Goal: Task Accomplishment & Management: Use online tool/utility

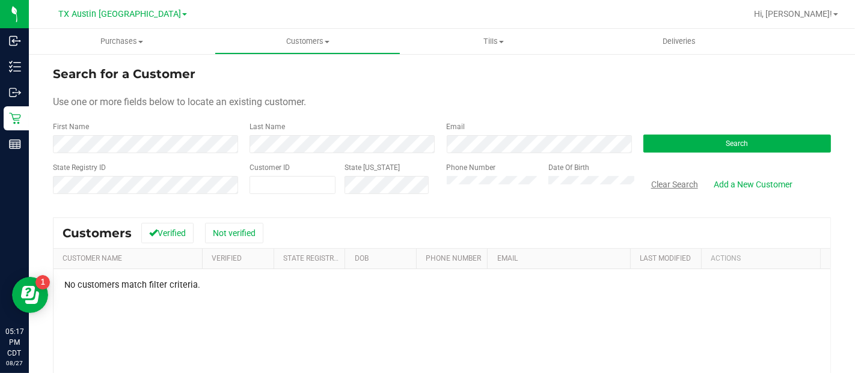
drag, startPoint x: 670, startPoint y: 184, endPoint x: 624, endPoint y: 171, distance: 47.4
click at [670, 184] on button "Clear Search" at bounding box center [674, 184] width 63 height 20
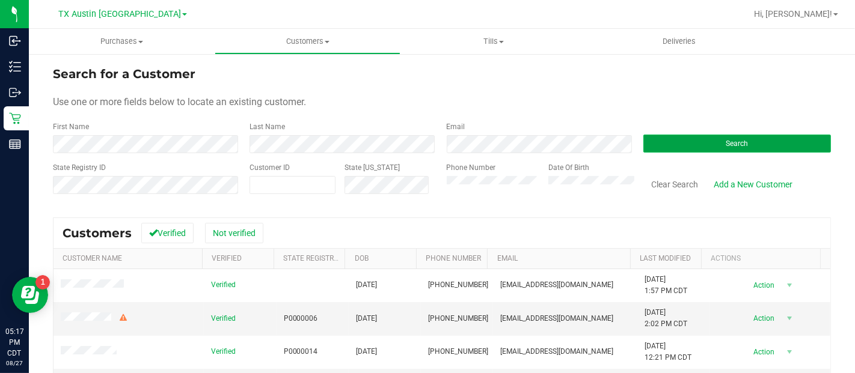
click at [697, 137] on button "Search" at bounding box center [737, 144] width 188 height 18
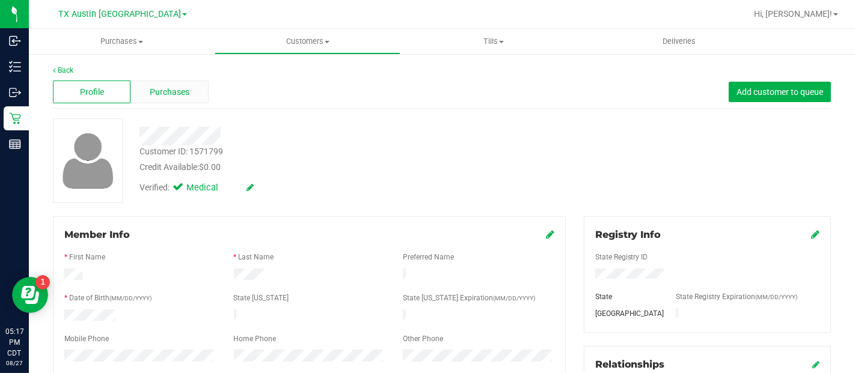
click at [168, 94] on span "Purchases" at bounding box center [170, 92] width 40 height 13
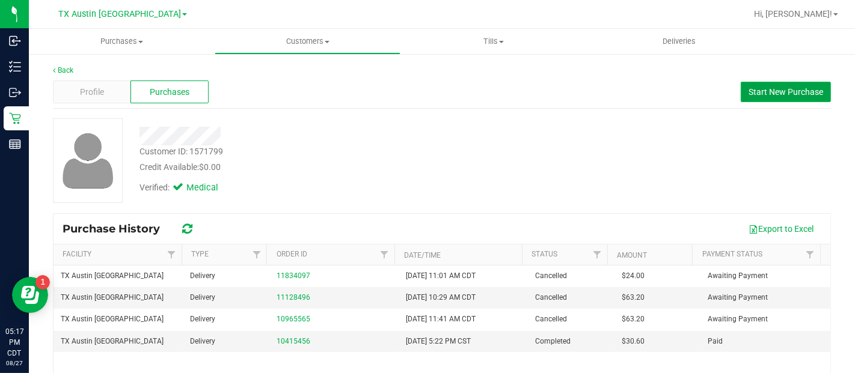
click at [761, 90] on span "Start New Purchase" at bounding box center [785, 92] width 75 height 10
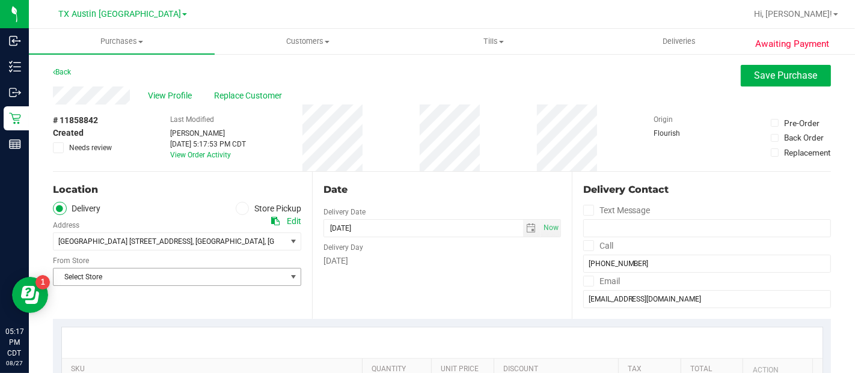
click at [293, 279] on span "select" at bounding box center [294, 277] width 10 height 10
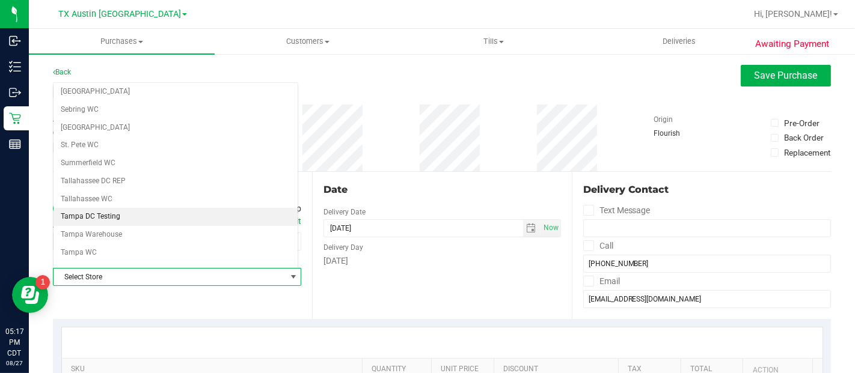
scroll to position [855, 0]
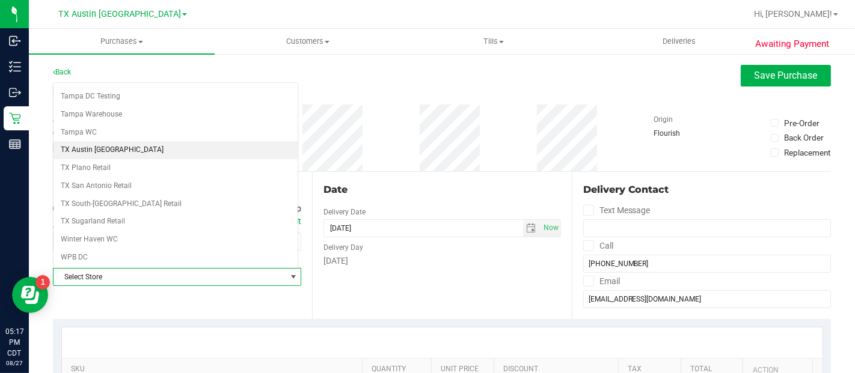
click at [96, 141] on li "TX Austin [GEOGRAPHIC_DATA]" at bounding box center [176, 150] width 244 height 18
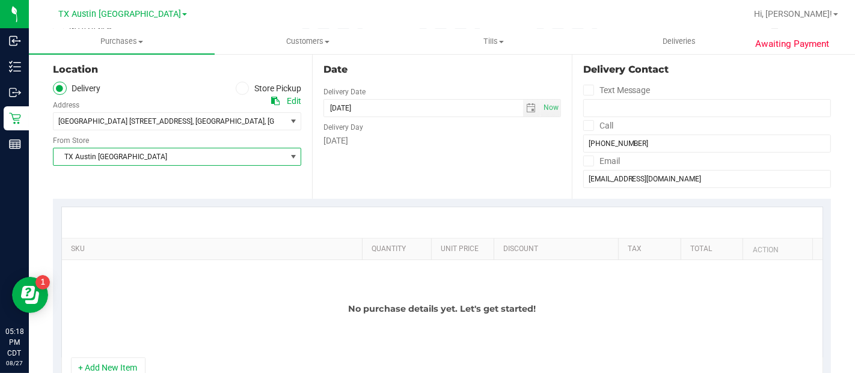
scroll to position [133, 0]
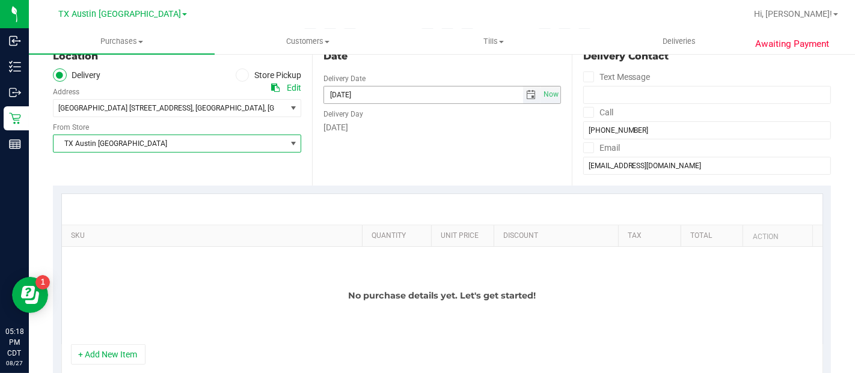
click at [529, 97] on span "select" at bounding box center [532, 95] width 10 height 10
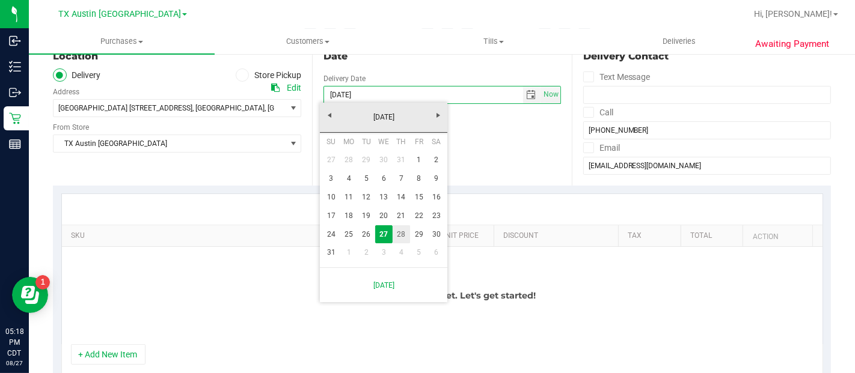
click at [400, 236] on link "28" at bounding box center [401, 234] width 17 height 19
type input "[DATE]"
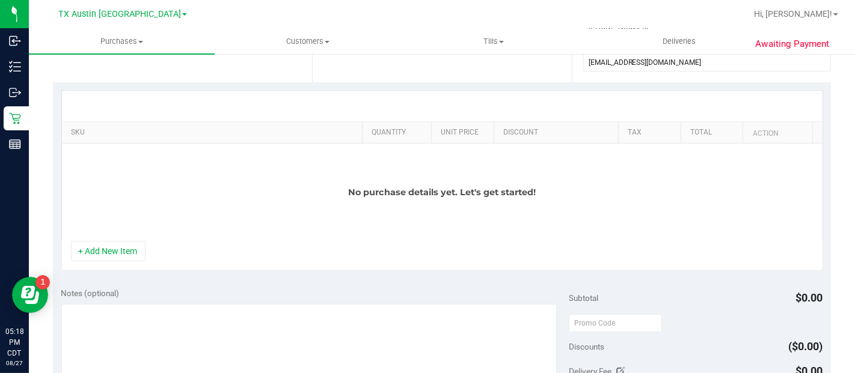
scroll to position [334, 0]
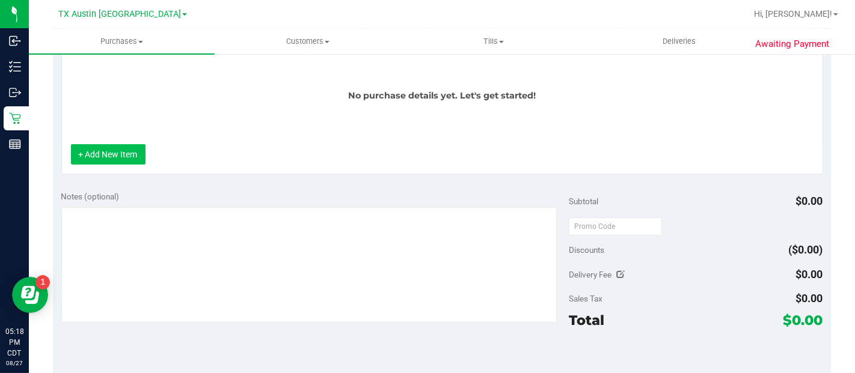
click at [130, 157] on button "+ Add New Item" at bounding box center [108, 154] width 75 height 20
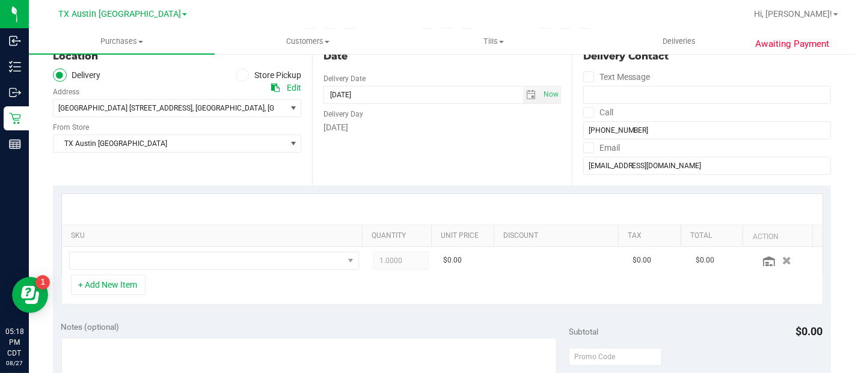
scroll to position [0, 0]
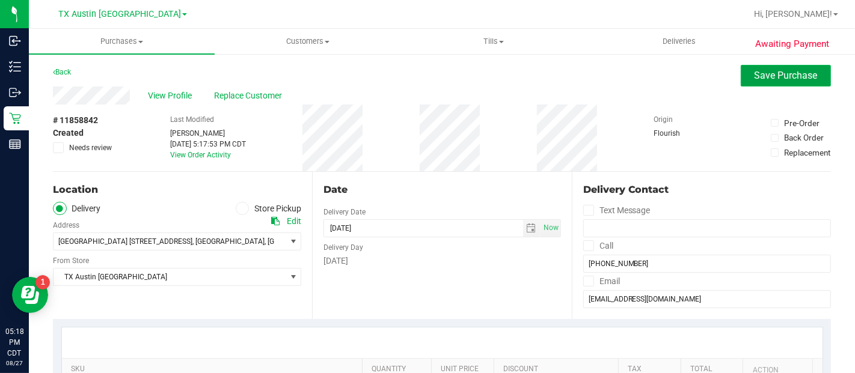
click at [754, 79] on span "Save Purchase" at bounding box center [785, 75] width 63 height 11
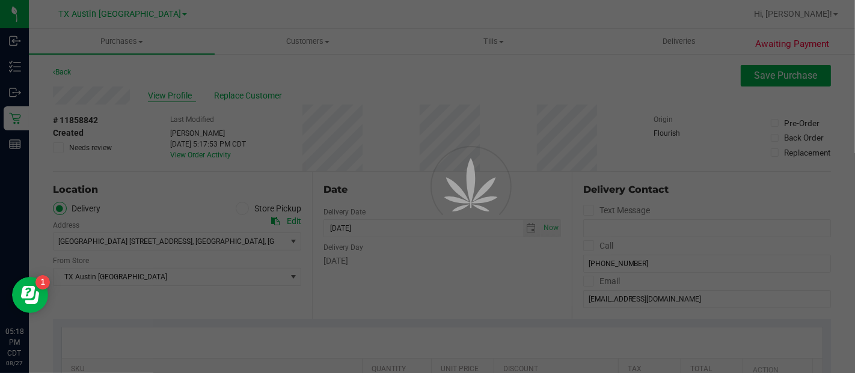
click at [171, 97] on div at bounding box center [427, 186] width 855 height 373
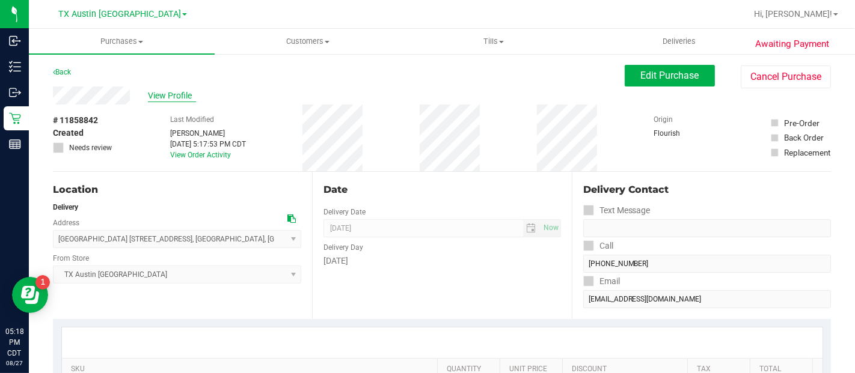
click at [183, 99] on span "View Profile" at bounding box center [172, 96] width 48 height 13
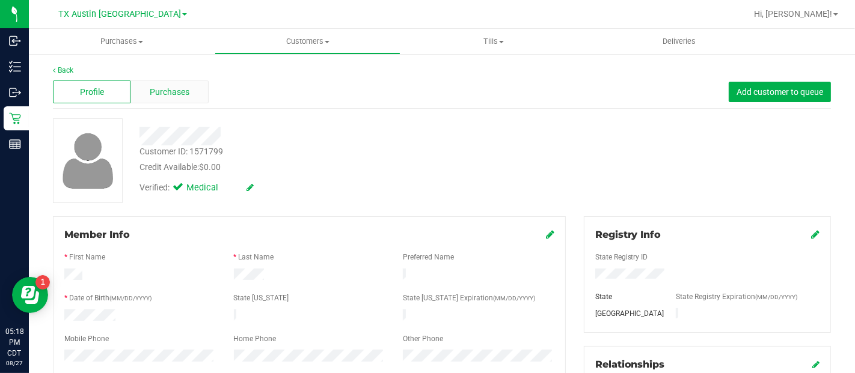
click at [199, 97] on div "Purchases" at bounding box center [169, 92] width 78 height 23
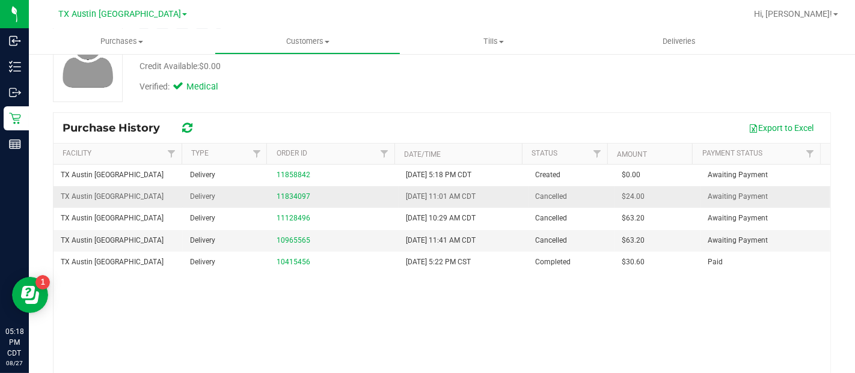
scroll to position [168, 0]
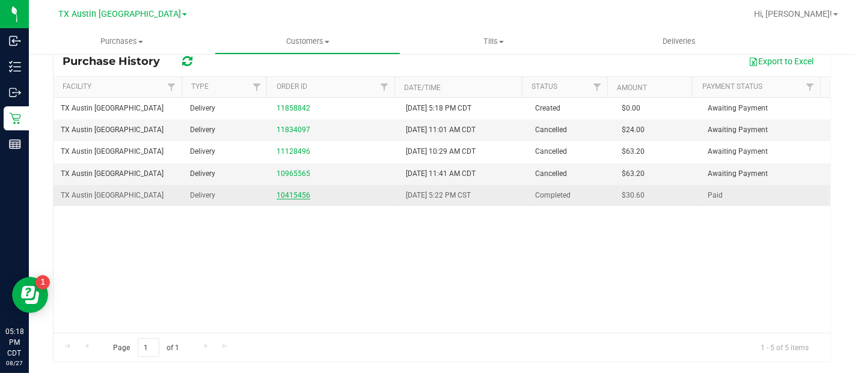
click at [289, 196] on link "10415456" at bounding box center [294, 195] width 34 height 8
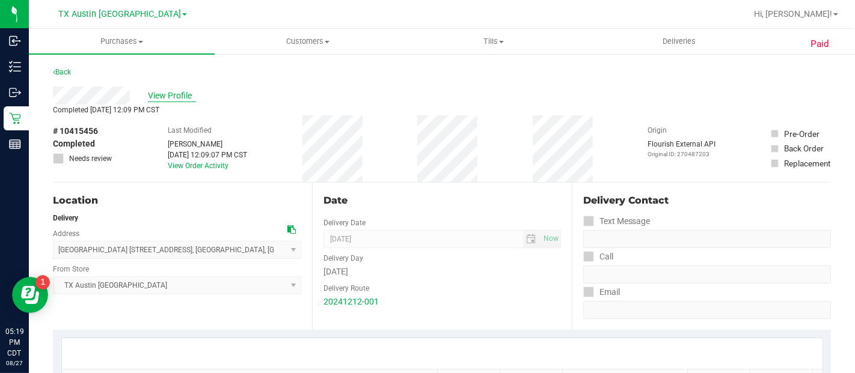
click at [182, 96] on span "View Profile" at bounding box center [172, 96] width 48 height 13
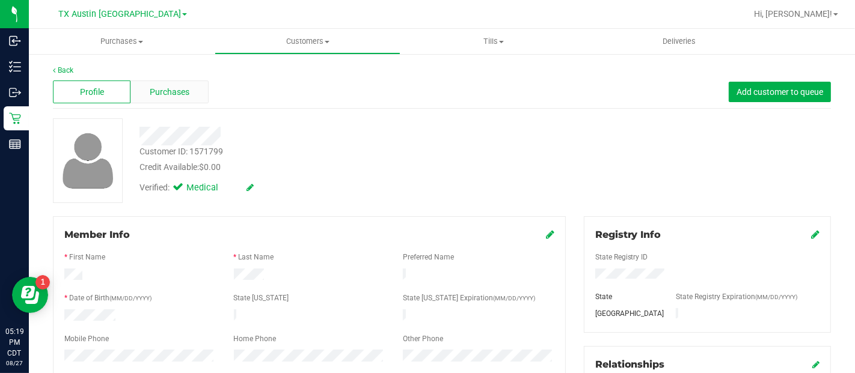
click at [194, 91] on div "Purchases" at bounding box center [169, 92] width 78 height 23
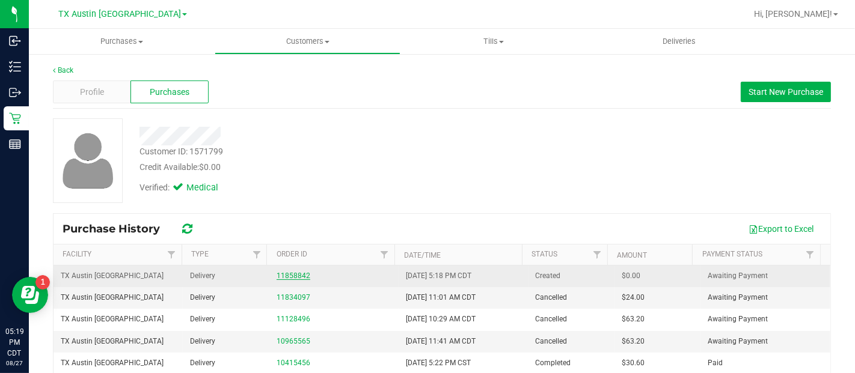
click at [277, 272] on link "11858842" at bounding box center [294, 276] width 34 height 8
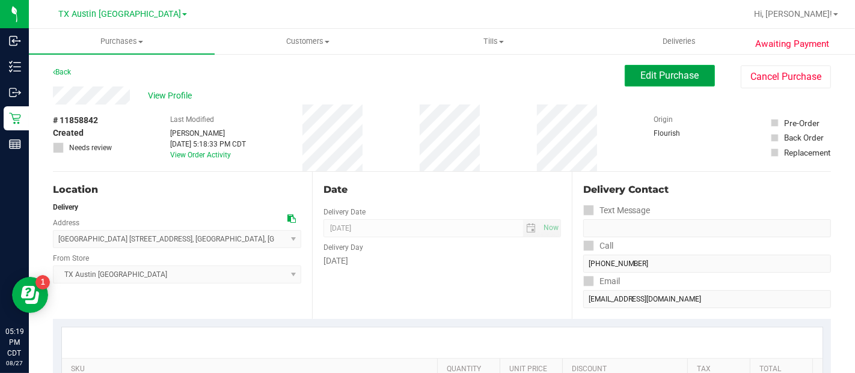
click at [681, 81] on span "Edit Purchase" at bounding box center [670, 75] width 58 height 11
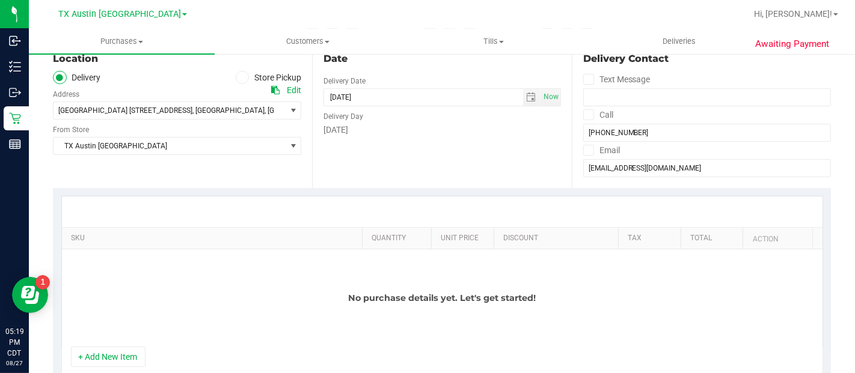
scroll to position [267, 0]
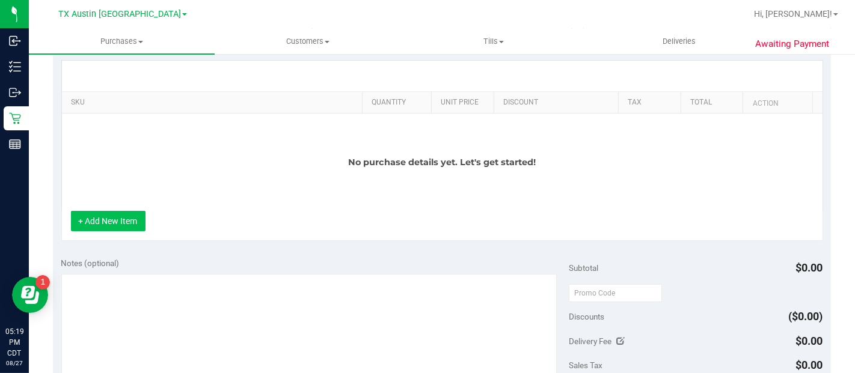
click at [74, 216] on button "+ Add New Item" at bounding box center [108, 221] width 75 height 20
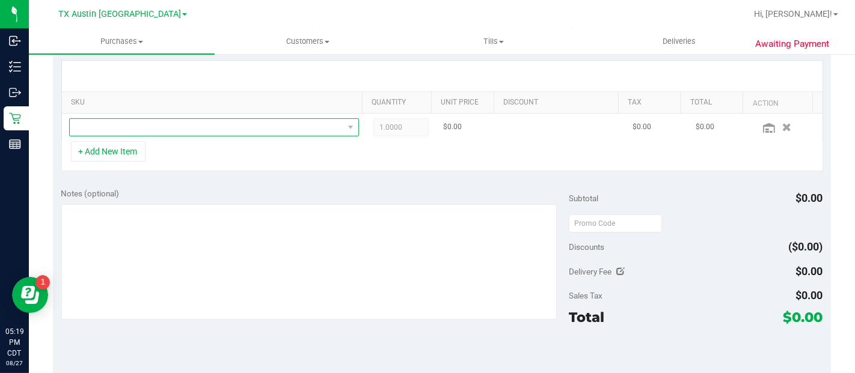
click at [180, 129] on span "NO DATA FOUND" at bounding box center [207, 127] width 274 height 17
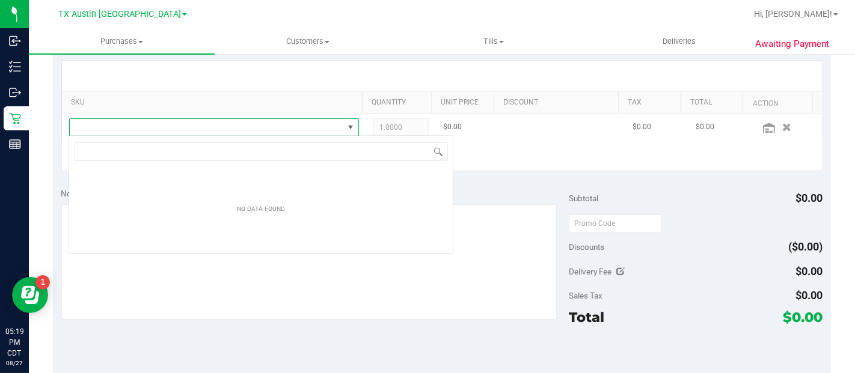
scroll to position [17, 281]
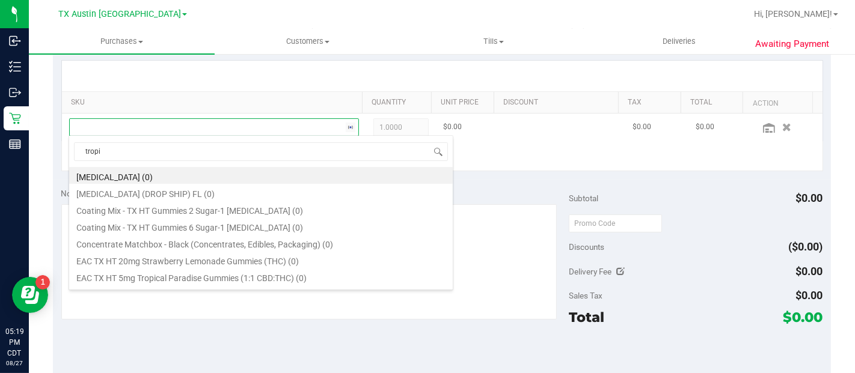
type input "tropic"
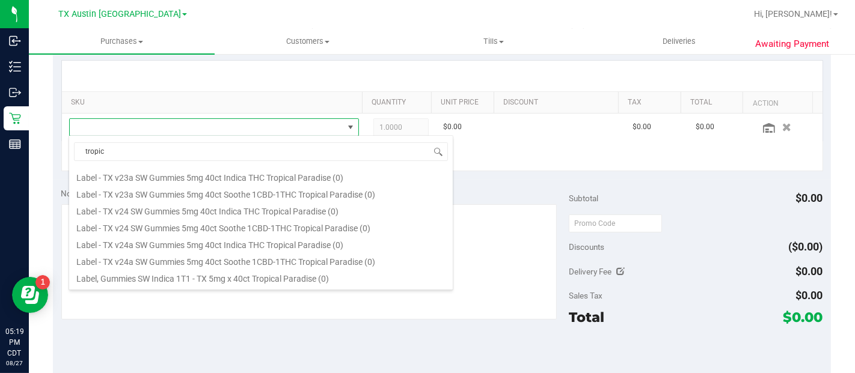
scroll to position [133, 0]
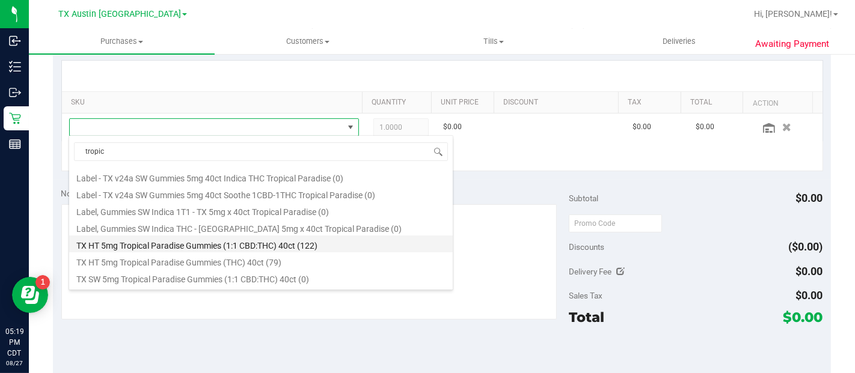
click at [317, 242] on li "TX HT 5mg Tropical Paradise Gummies (1:1 CBD:THC) 40ct (122)" at bounding box center [261, 244] width 384 height 17
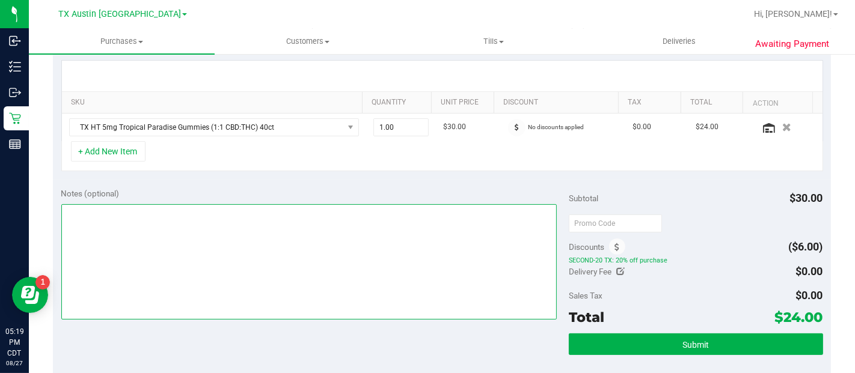
click at [297, 258] on textarea at bounding box center [309, 261] width 496 height 115
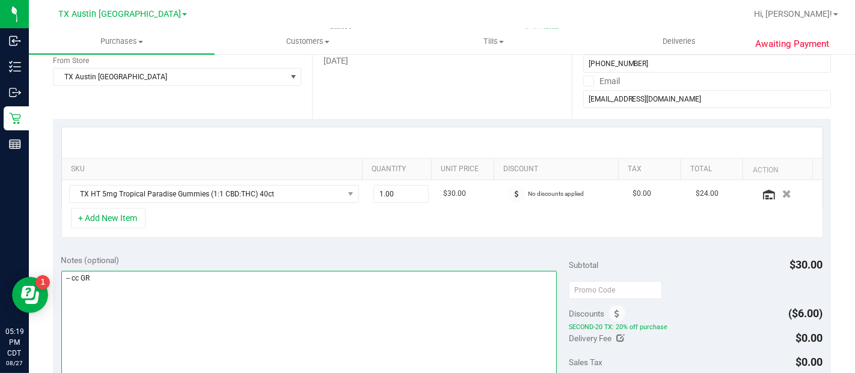
scroll to position [400, 0]
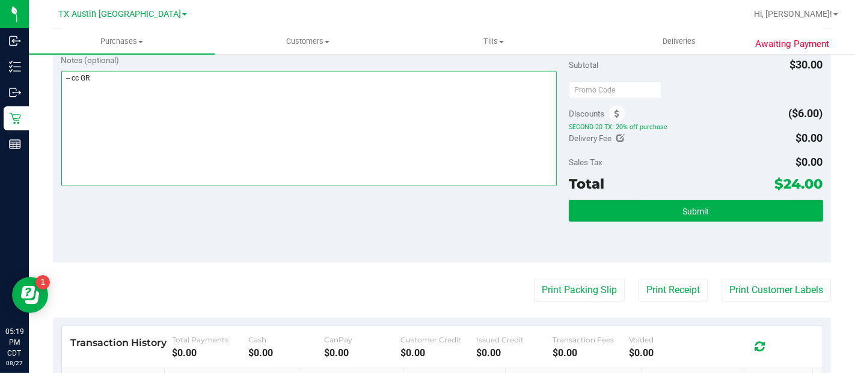
type textarea "-- cc GR"
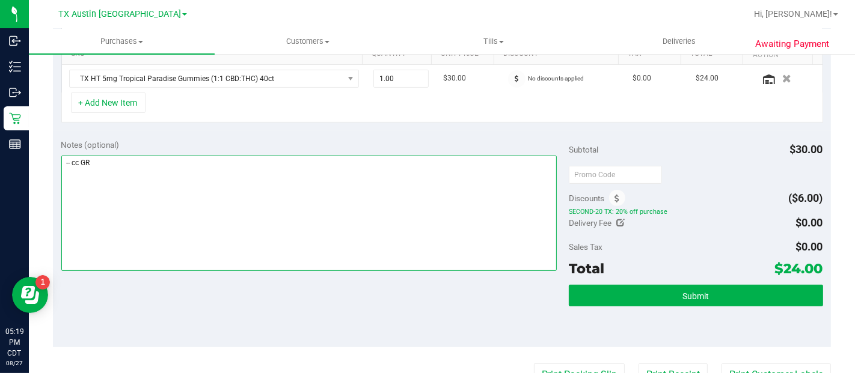
scroll to position [334, 0]
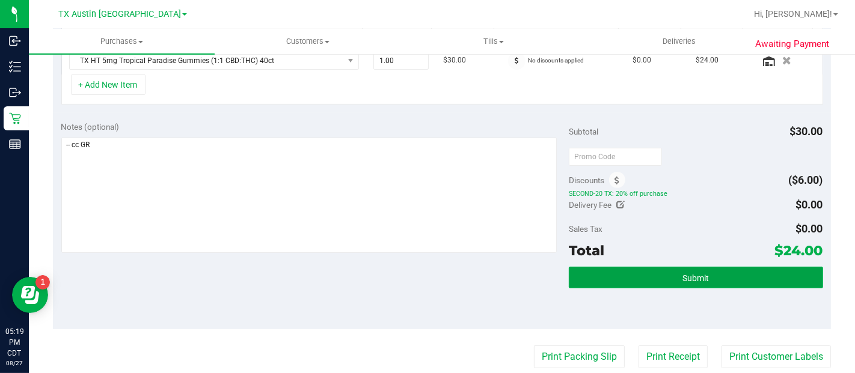
click at [703, 280] on button "Submit" at bounding box center [696, 278] width 254 height 22
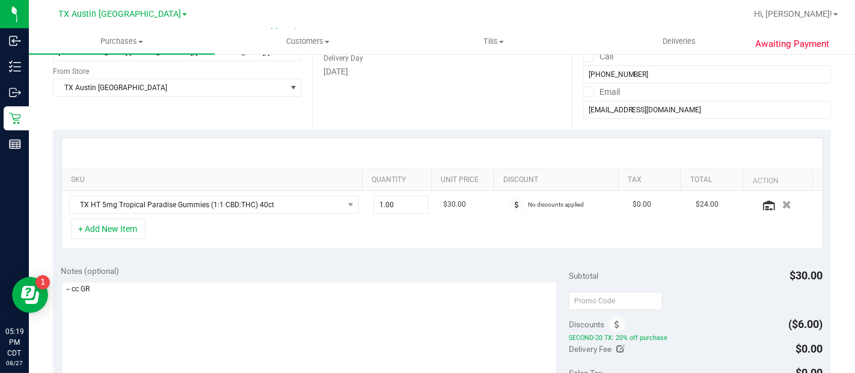
scroll to position [69, 0]
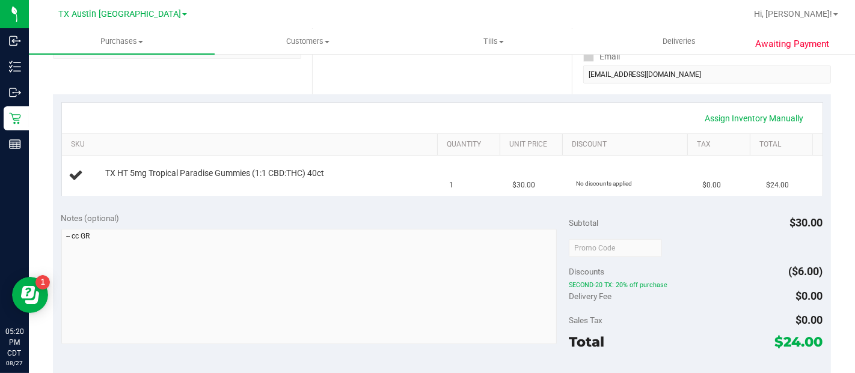
scroll to position [269, 0]
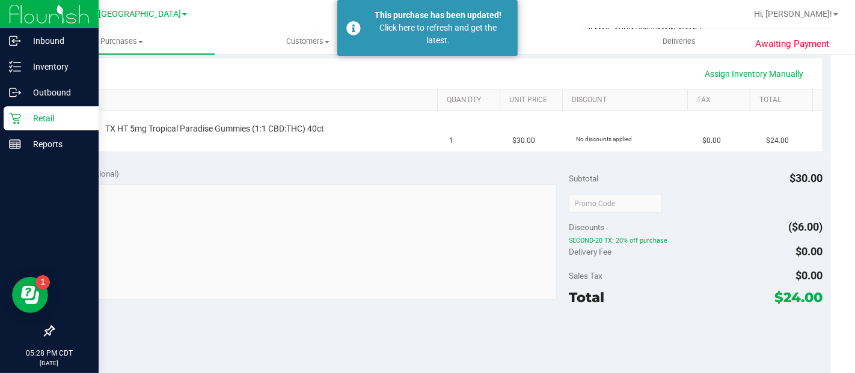
click at [24, 121] on p "Retail" at bounding box center [57, 118] width 72 height 14
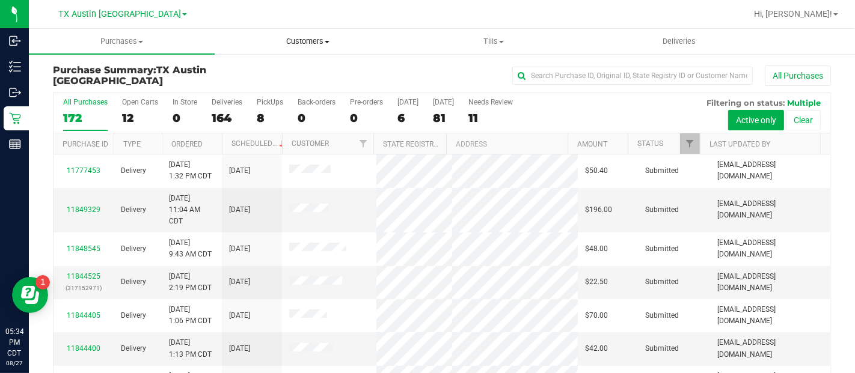
click at [325, 38] on span "Customers" at bounding box center [307, 41] width 185 height 11
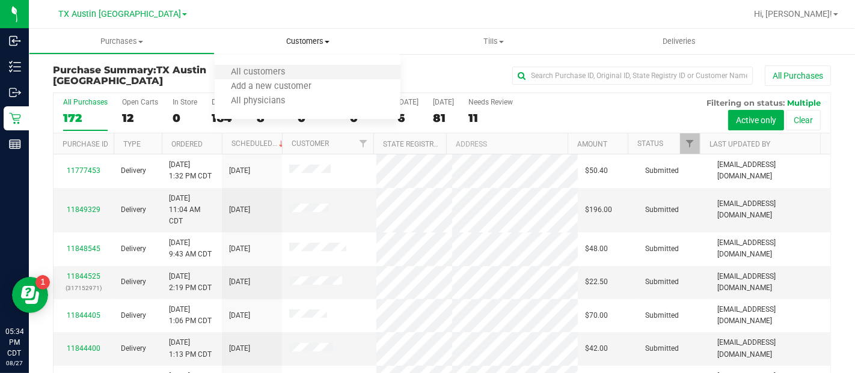
click at [311, 73] on li "All customers" at bounding box center [308, 73] width 186 height 14
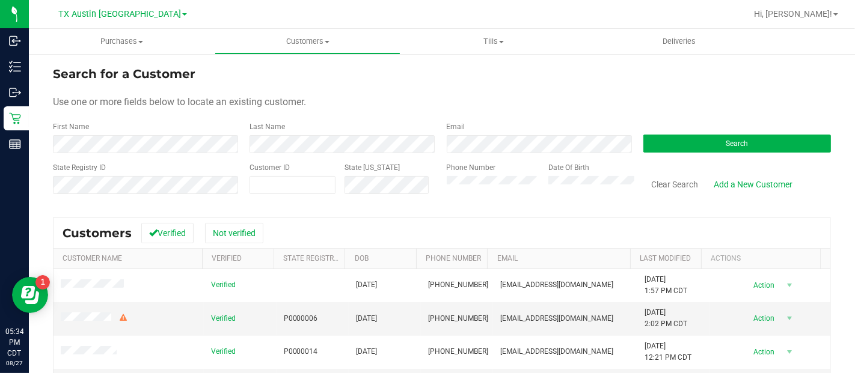
click at [195, 153] on form "Search for a Customer Use one or more fields below to locate an existing custom…" at bounding box center [442, 135] width 778 height 140
click at [720, 148] on button "Search" at bounding box center [737, 144] width 188 height 18
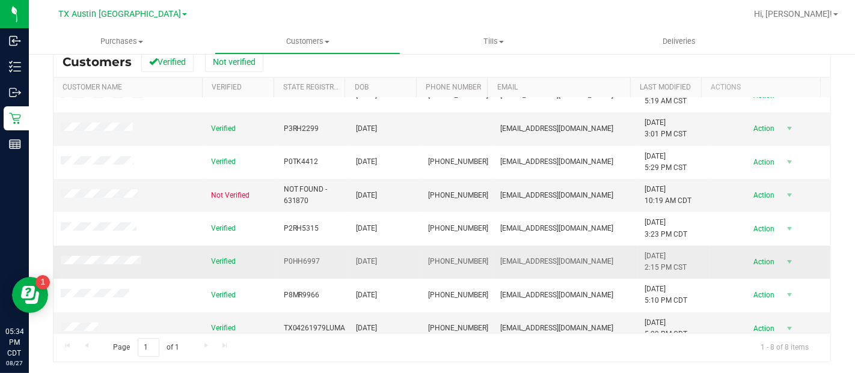
scroll to position [29, 0]
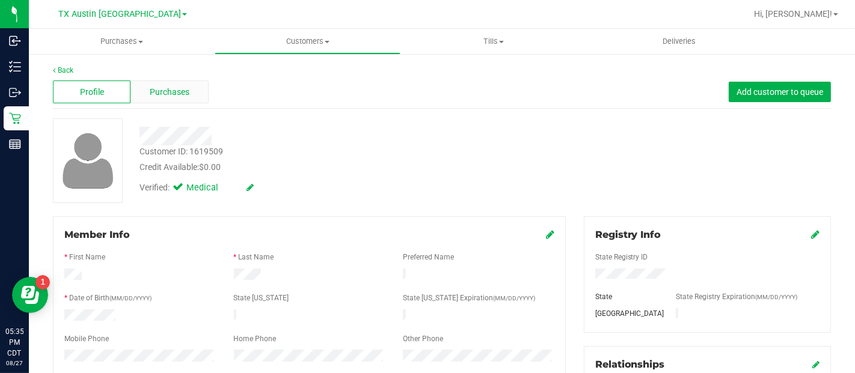
click at [194, 90] on div "Purchases" at bounding box center [169, 92] width 78 height 23
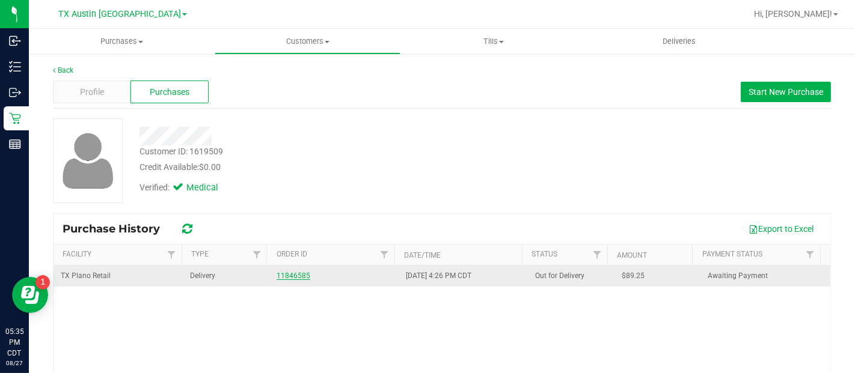
click at [290, 275] on link "11846585" at bounding box center [294, 276] width 34 height 8
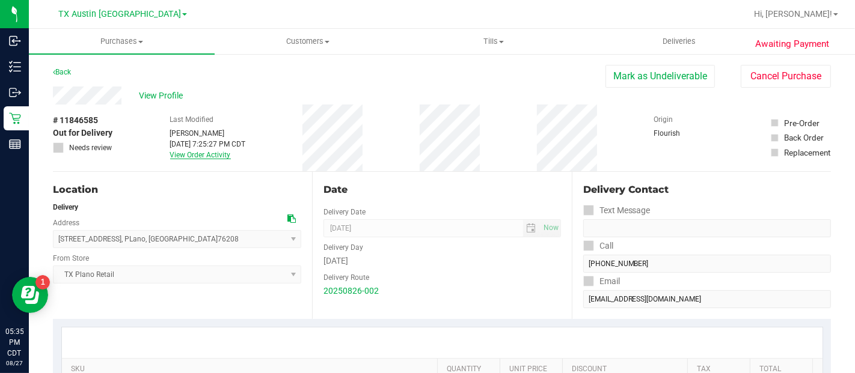
click at [181, 153] on link "View Order Activity" at bounding box center [200, 155] width 61 height 8
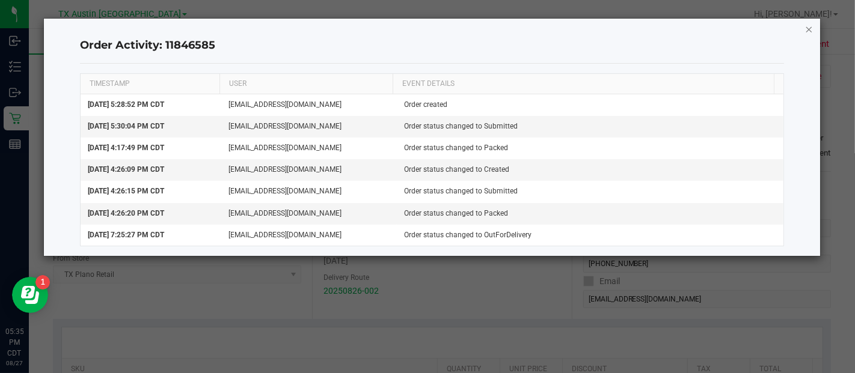
click at [810, 28] on icon "button" at bounding box center [809, 29] width 8 height 14
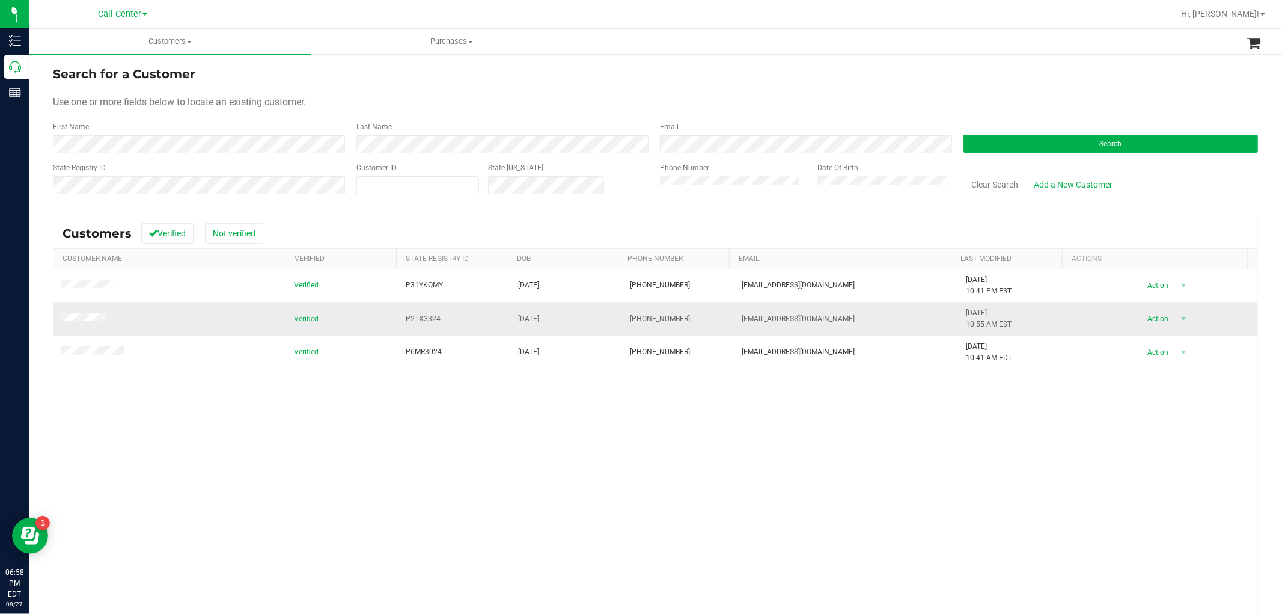
click at [93, 325] on td at bounding box center [170, 318] width 233 height 33
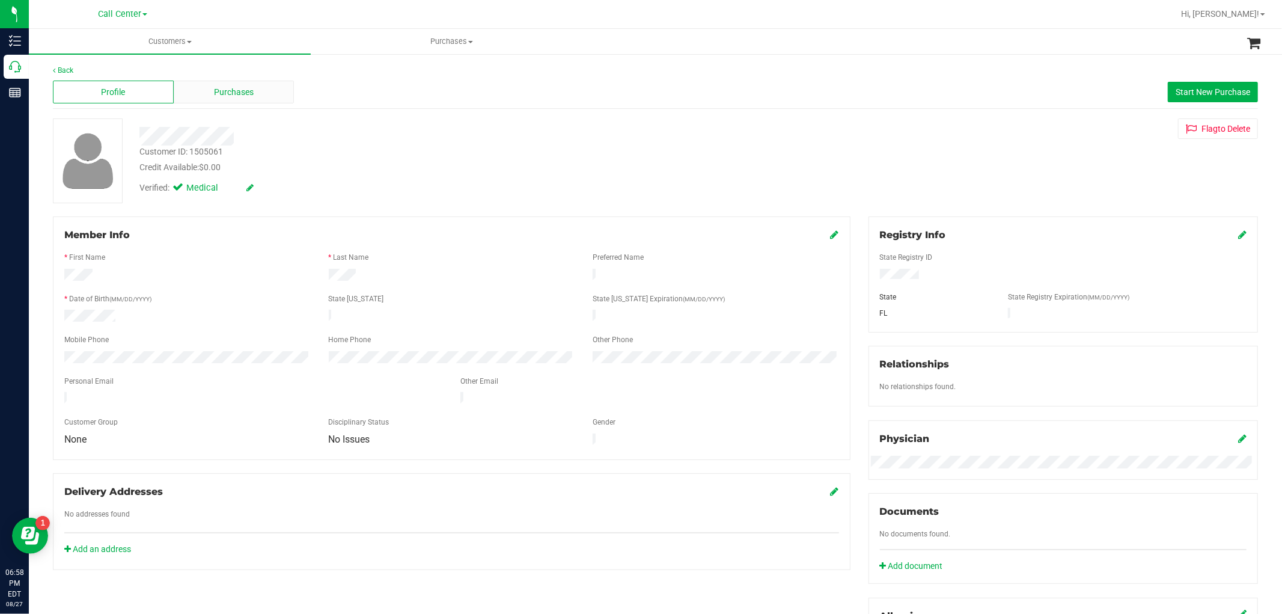
click at [266, 103] on div "Purchases" at bounding box center [234, 92] width 121 height 23
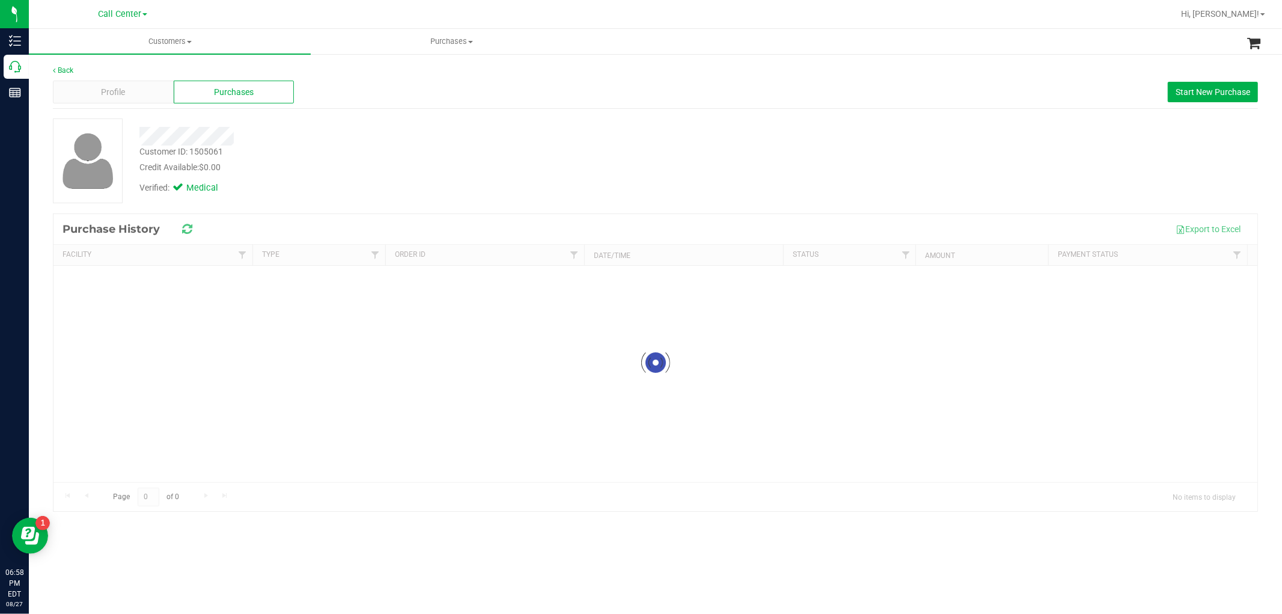
click at [266, 91] on div "Purchases" at bounding box center [234, 92] width 121 height 23
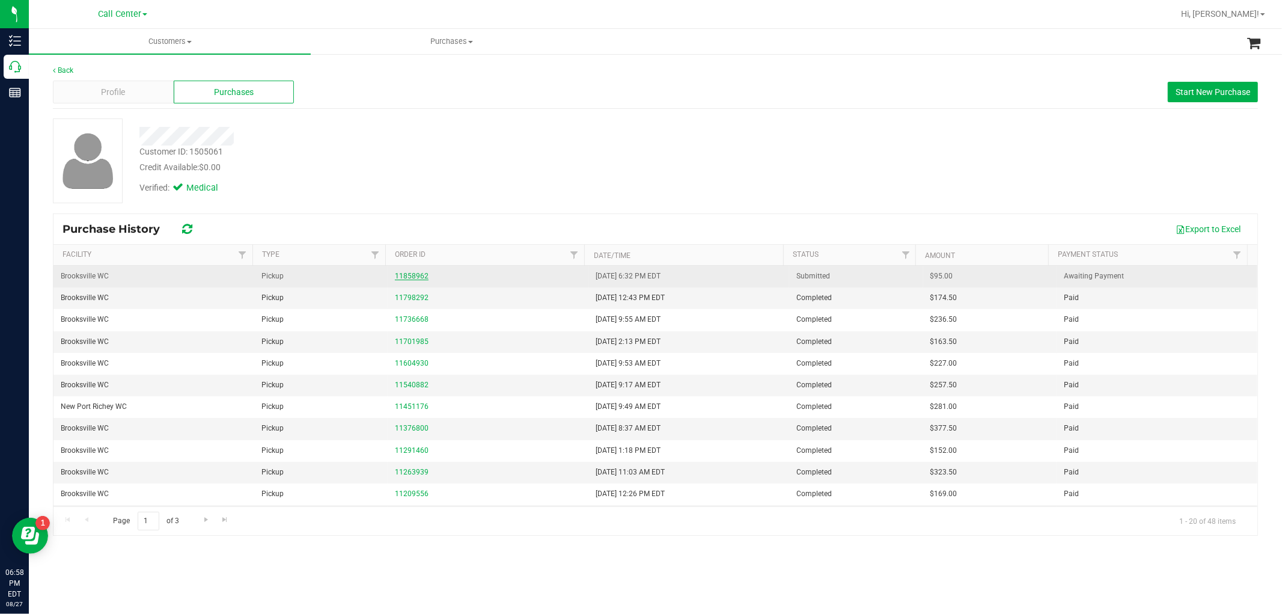
click at [417, 272] on link "11858962" at bounding box center [412, 276] width 34 height 8
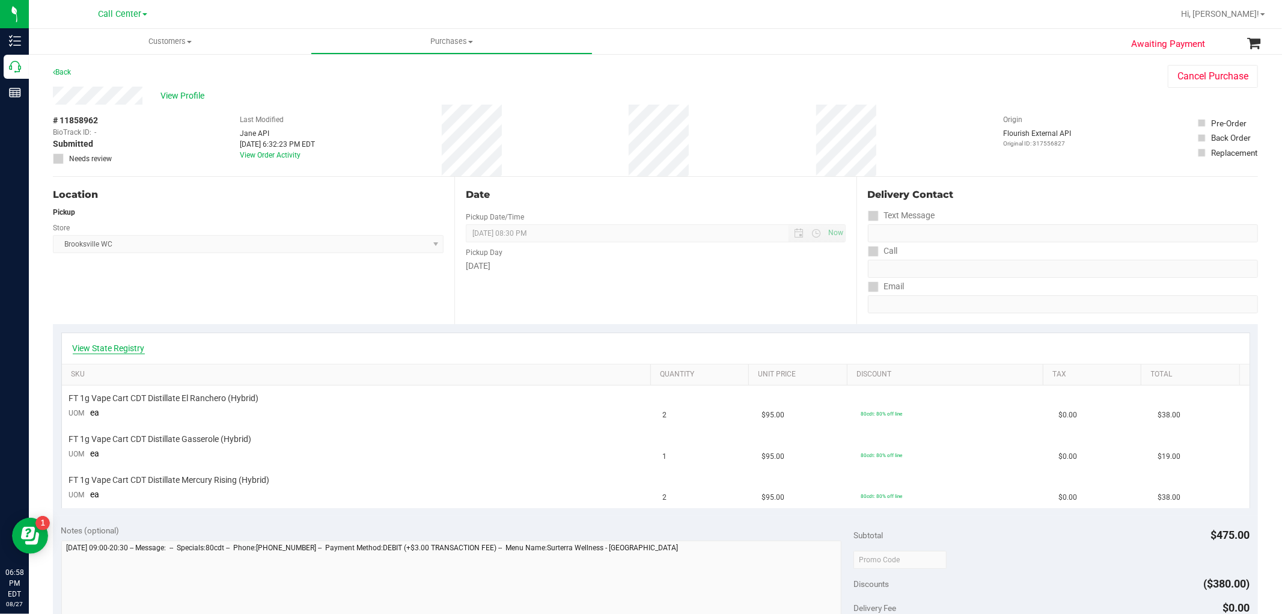
click at [129, 353] on link "View State Registry" at bounding box center [109, 348] width 72 height 12
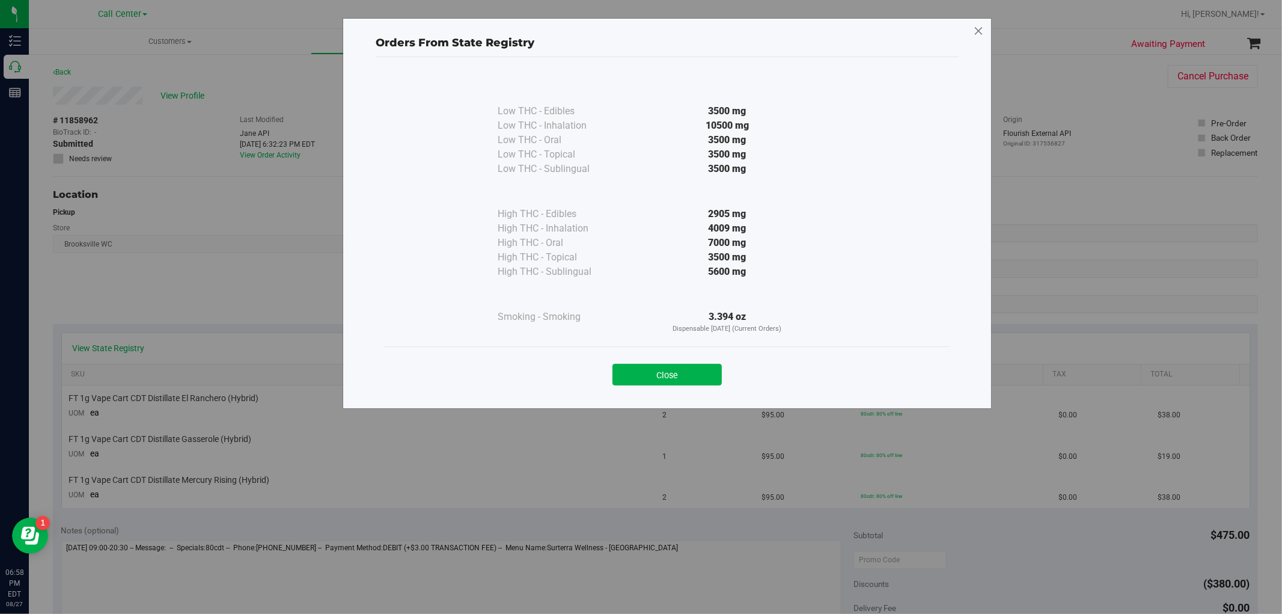
click at [982, 34] on icon at bounding box center [978, 31] width 11 height 19
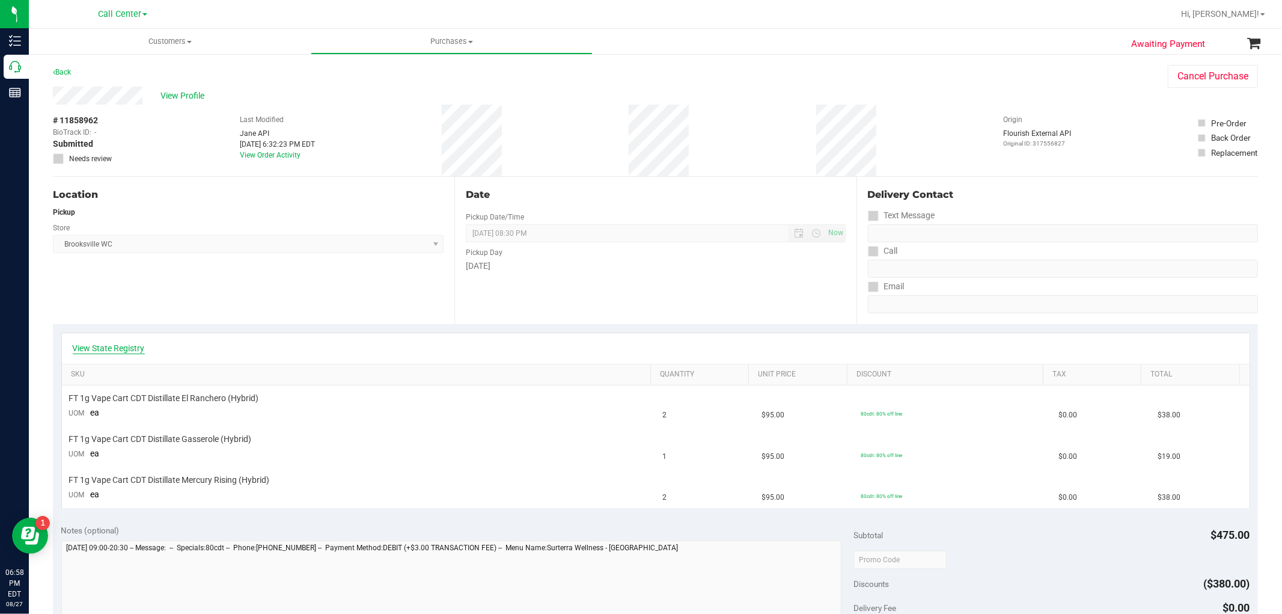
click at [115, 345] on link "View State Registry" at bounding box center [109, 348] width 72 height 12
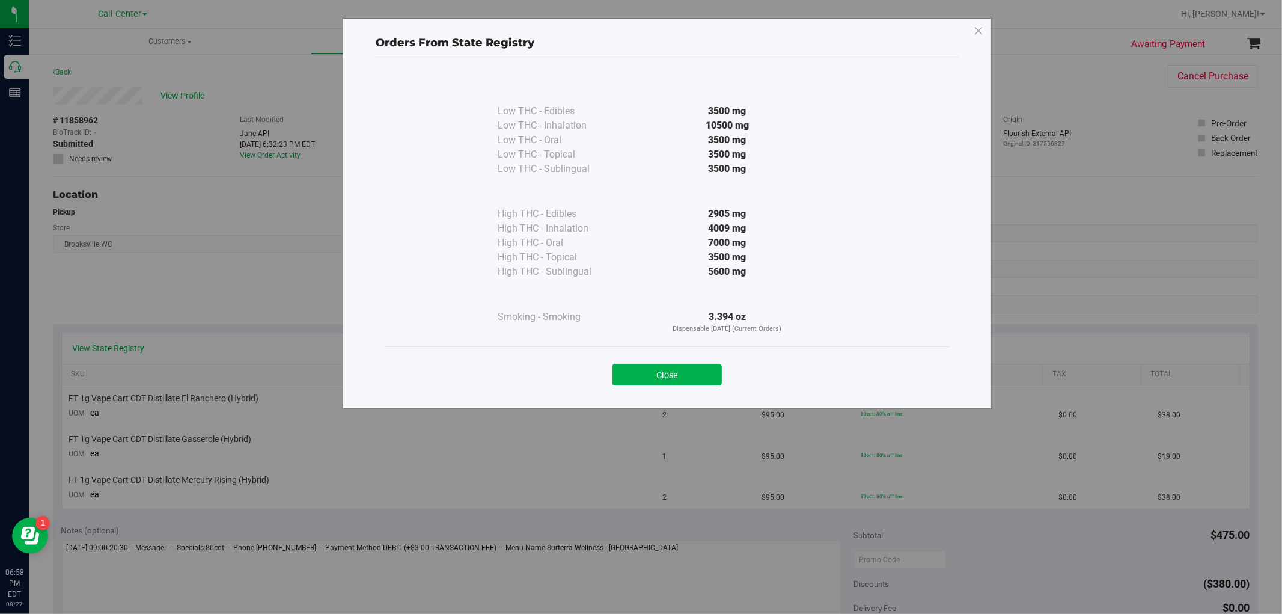
click at [666, 377] on button "Close" at bounding box center [667, 375] width 109 height 22
